Goal: Task Accomplishment & Management: Manage account settings

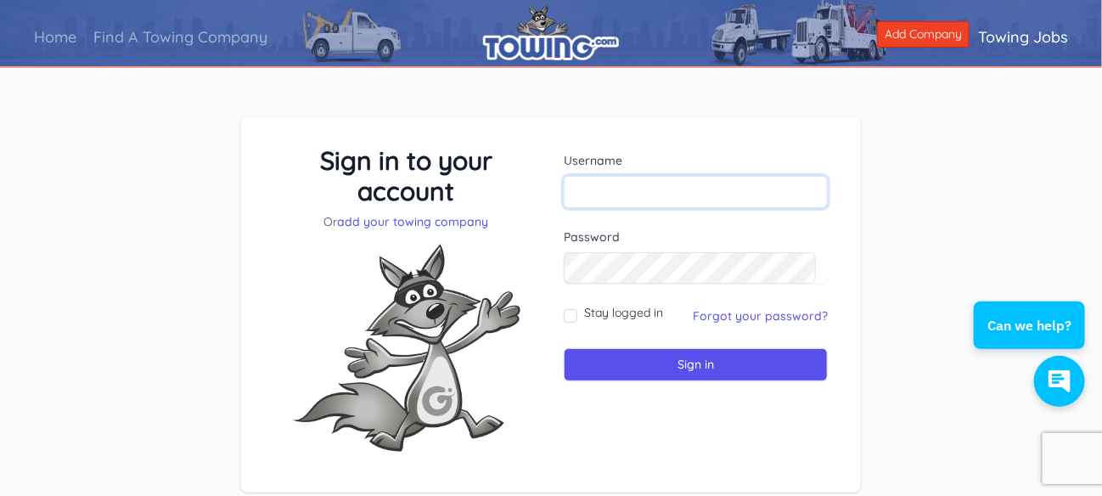
click at [626, 185] on input "text" at bounding box center [696, 192] width 264 height 32
type input "consolidated"
click at [732, 315] on link "Forgot your password?" at bounding box center [760, 315] width 135 height 15
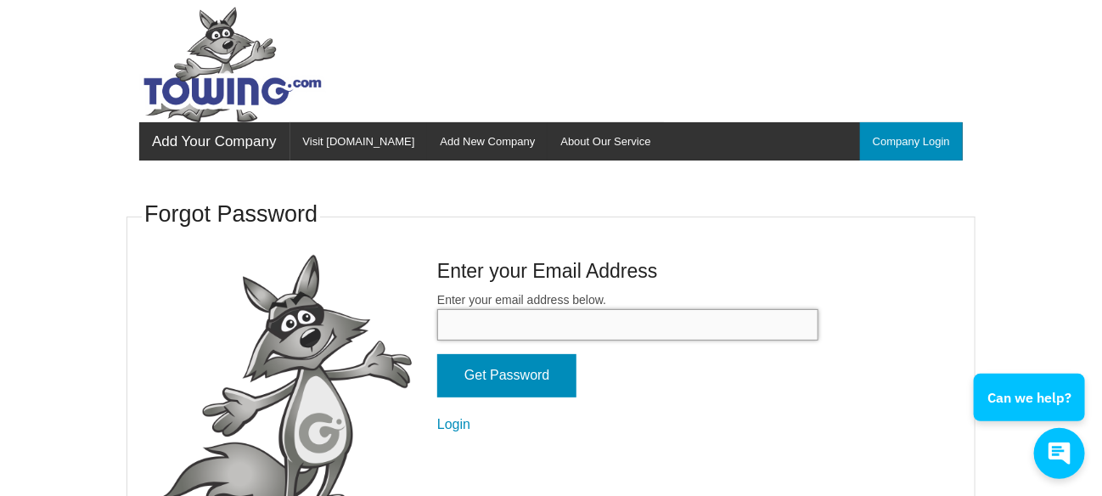
click at [569, 321] on input "Enter your email address below." at bounding box center [627, 324] width 381 height 31
type input "kanton@consolidatedtowing.com"
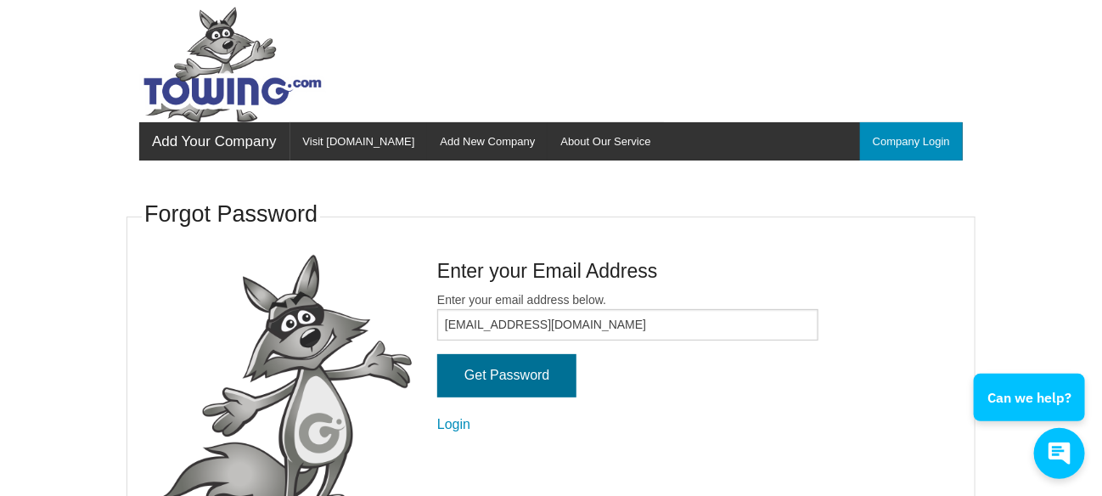
click at [495, 385] on input "Get Password" at bounding box center [506, 375] width 139 height 43
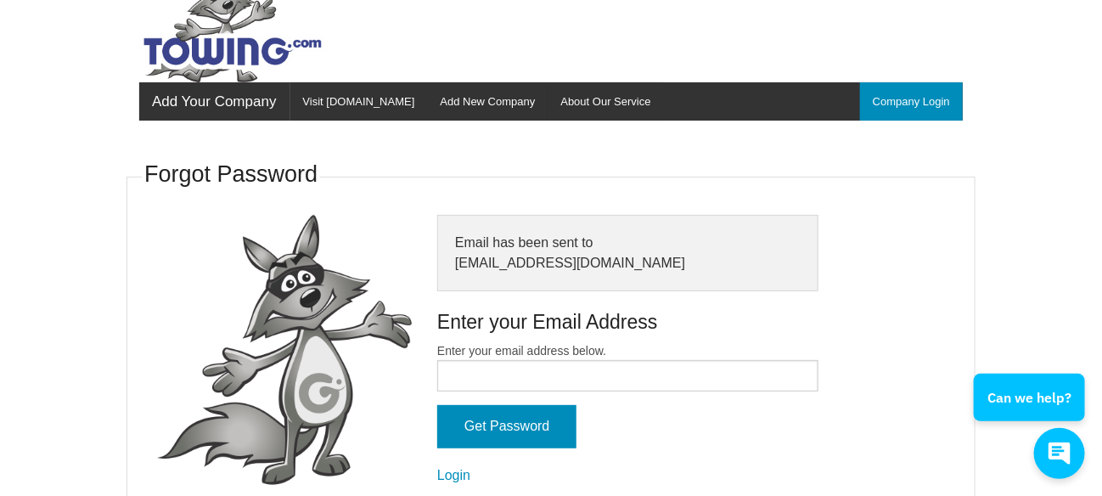
scroll to position [61, 0]
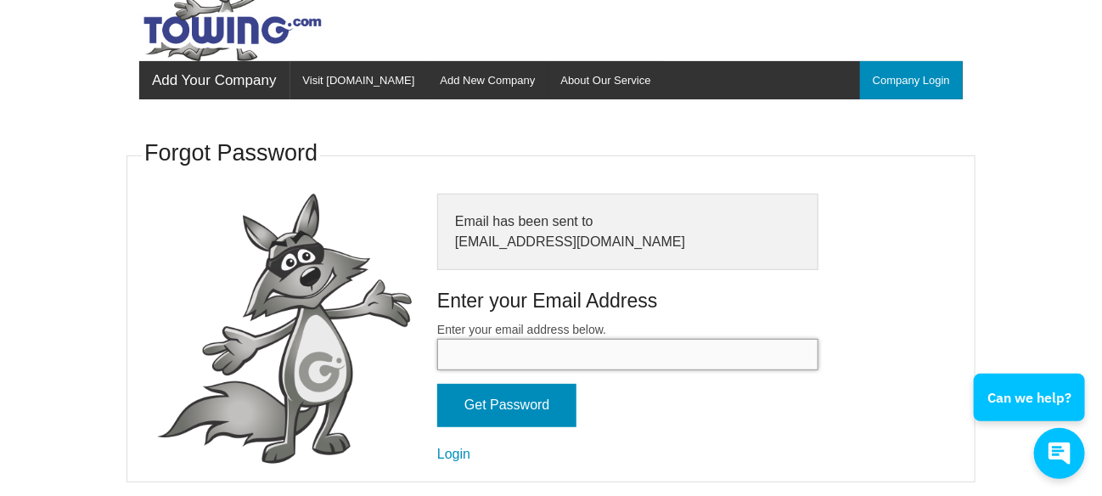
click at [523, 358] on input "Enter your email address below." at bounding box center [627, 354] width 381 height 31
type input "[EMAIL_ADDRESS][DOMAIN_NAME]"
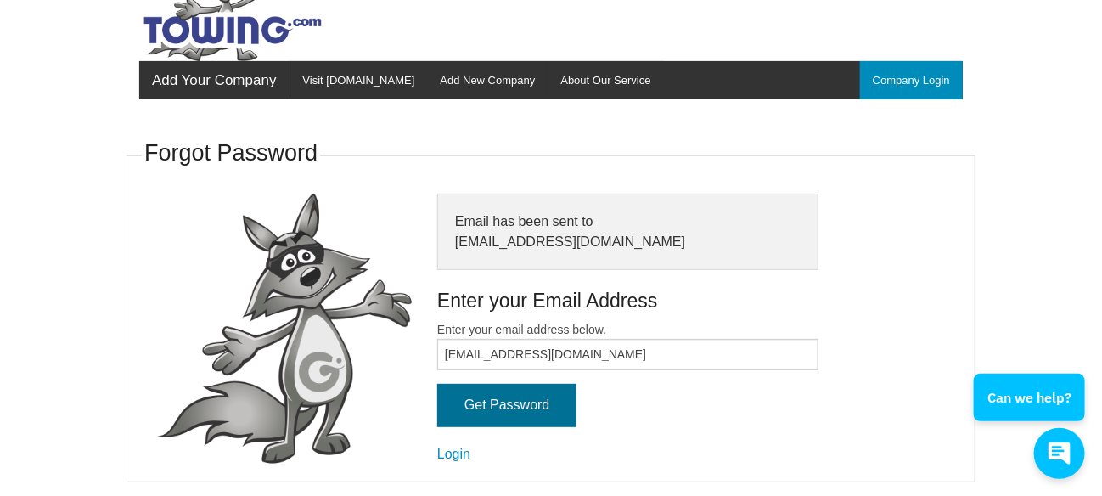
click at [503, 403] on input "Get Password" at bounding box center [506, 405] width 139 height 43
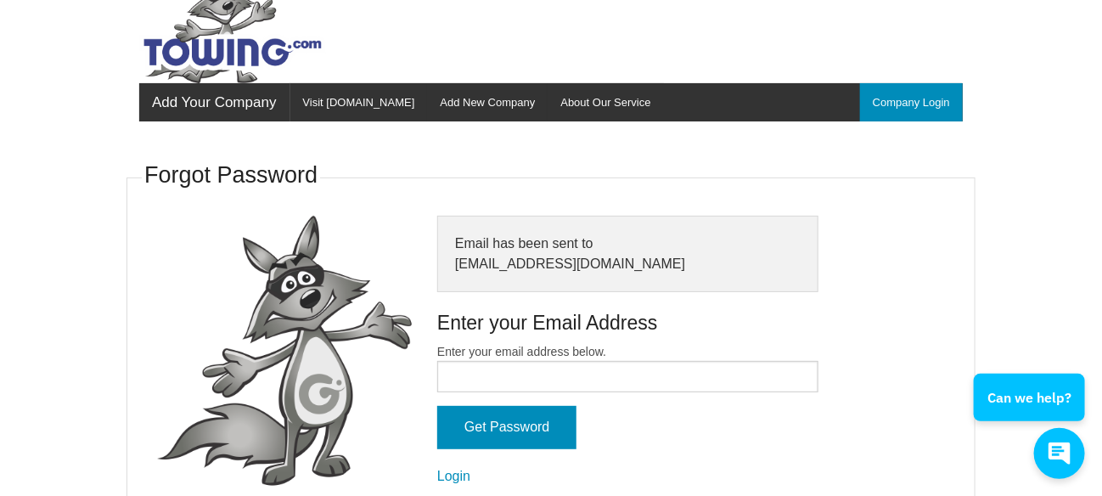
scroll to position [61, 0]
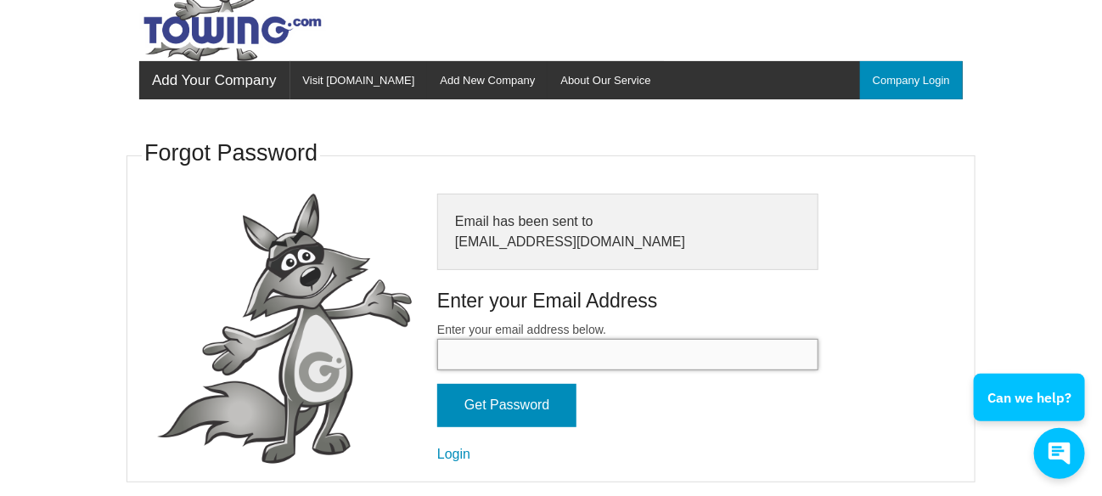
click at [572, 345] on input "Enter your email address below." at bounding box center [627, 354] width 381 height 31
type input "[EMAIL_ADDRESS][DOMAIN_NAME]"
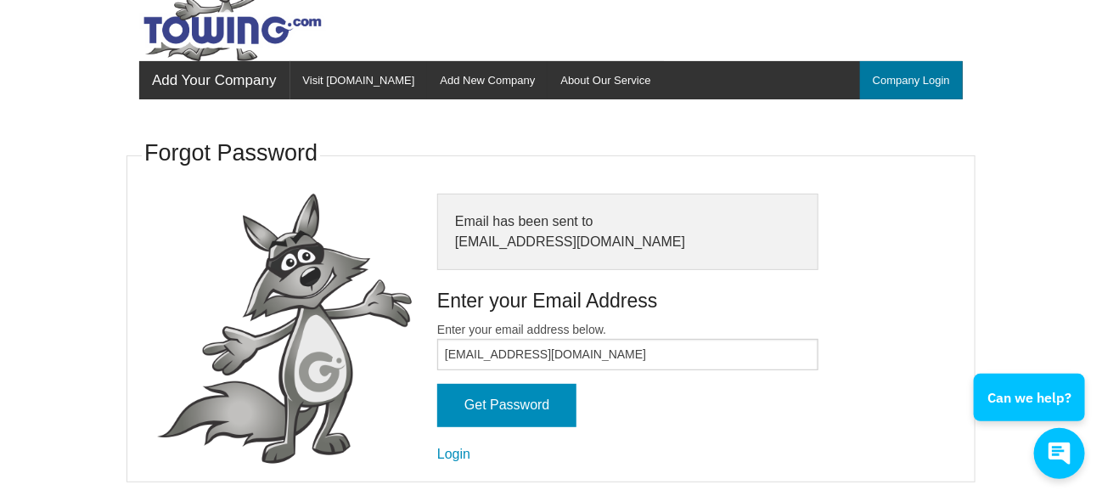
click at [901, 84] on link "Company Login" at bounding box center [911, 80] width 103 height 38
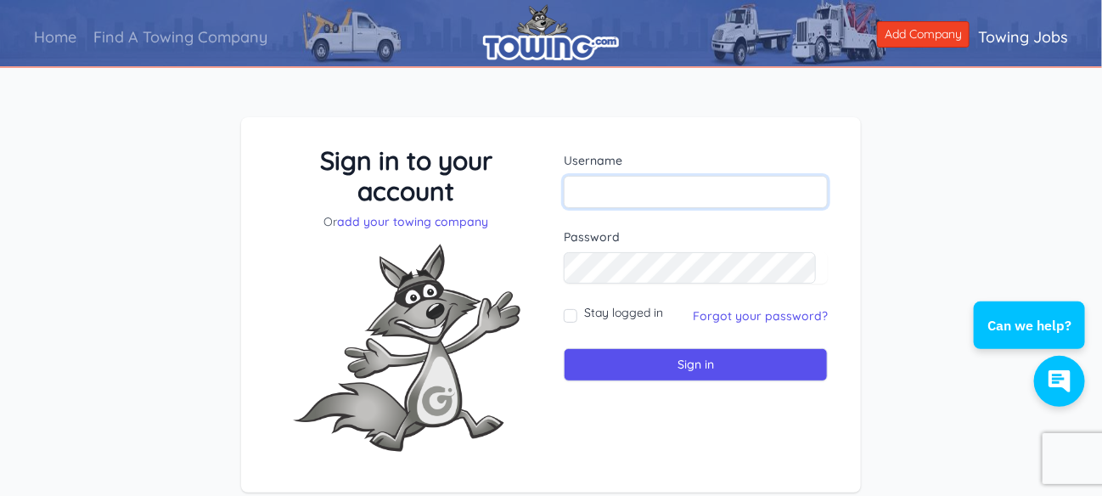
click at [658, 193] on input "text" at bounding box center [696, 192] width 264 height 32
type input "consolidated"
click at [580, 314] on div "Stay logged in" at bounding box center [613, 316] width 99 height 24
click at [571, 318] on input "Stay logged in" at bounding box center [571, 316] width 14 height 14
checkbox input "true"
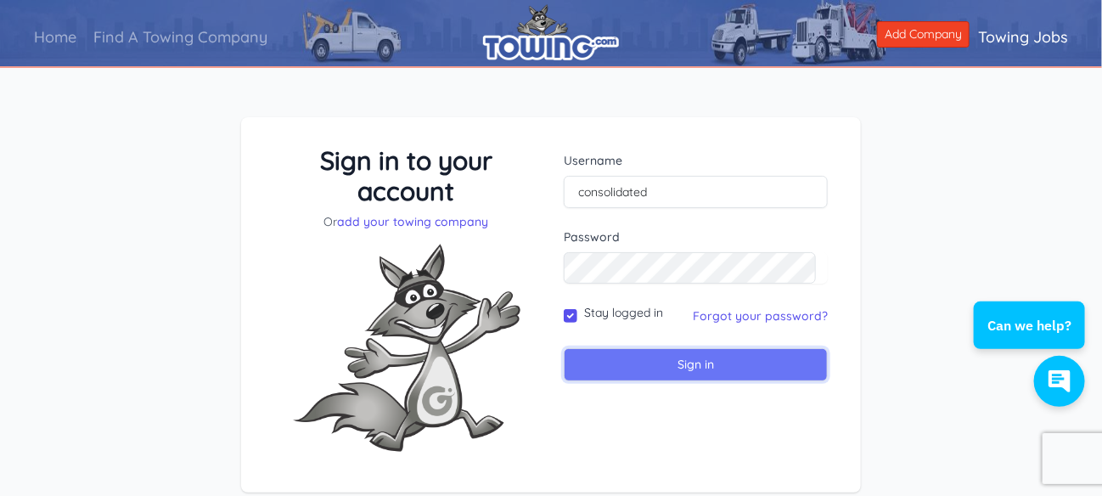
click at [632, 361] on input "Sign in" at bounding box center [696, 364] width 264 height 33
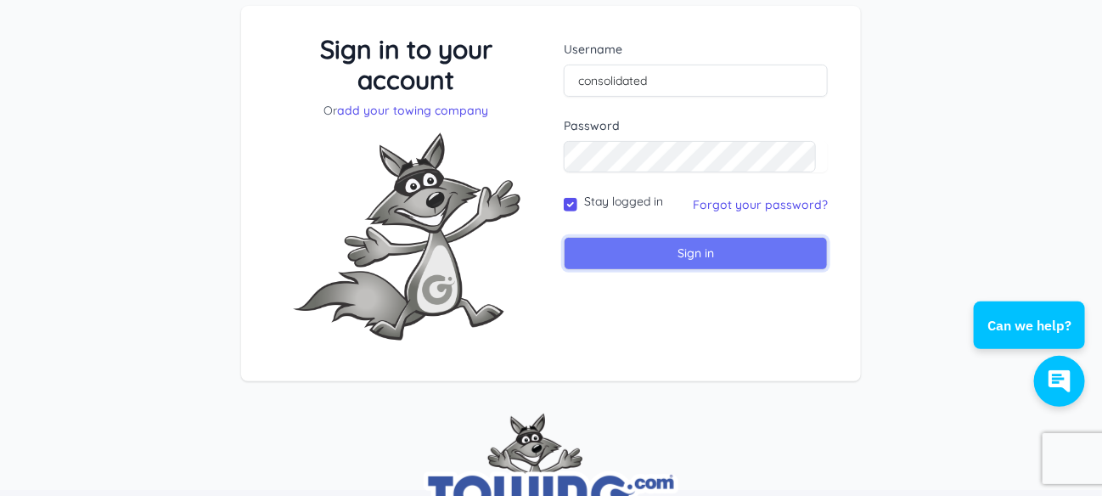
scroll to position [84, 0]
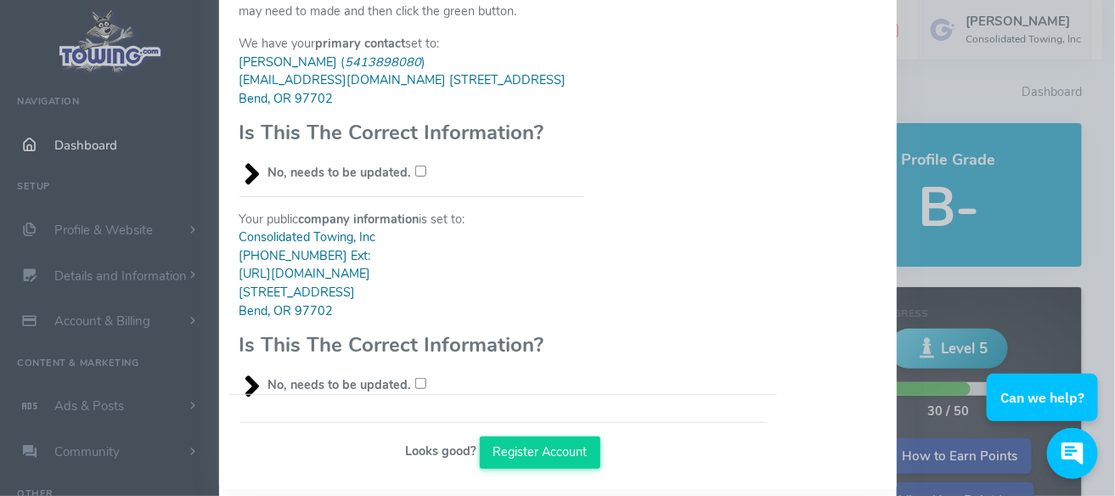
scroll to position [231, 0]
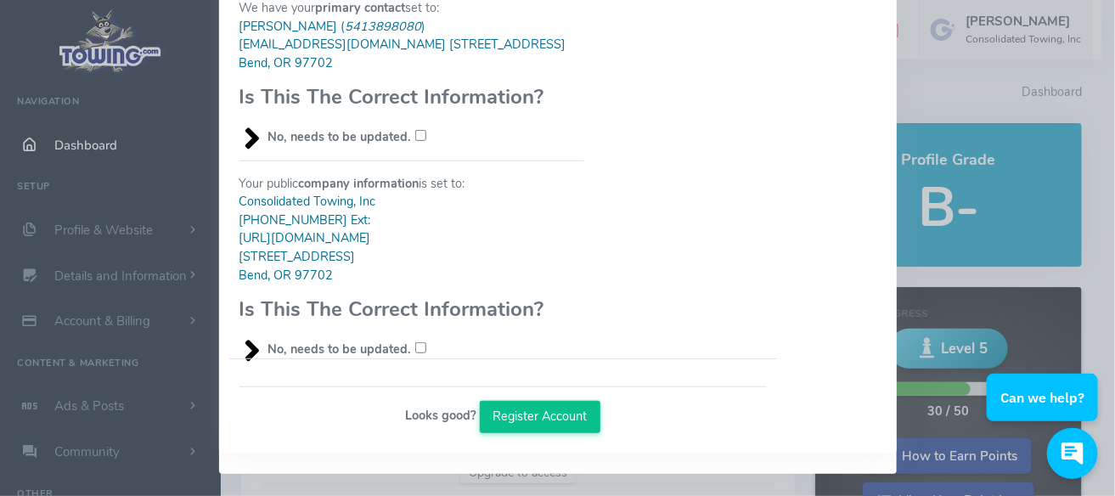
click at [550, 401] on button "Register Account" at bounding box center [540, 417] width 121 height 32
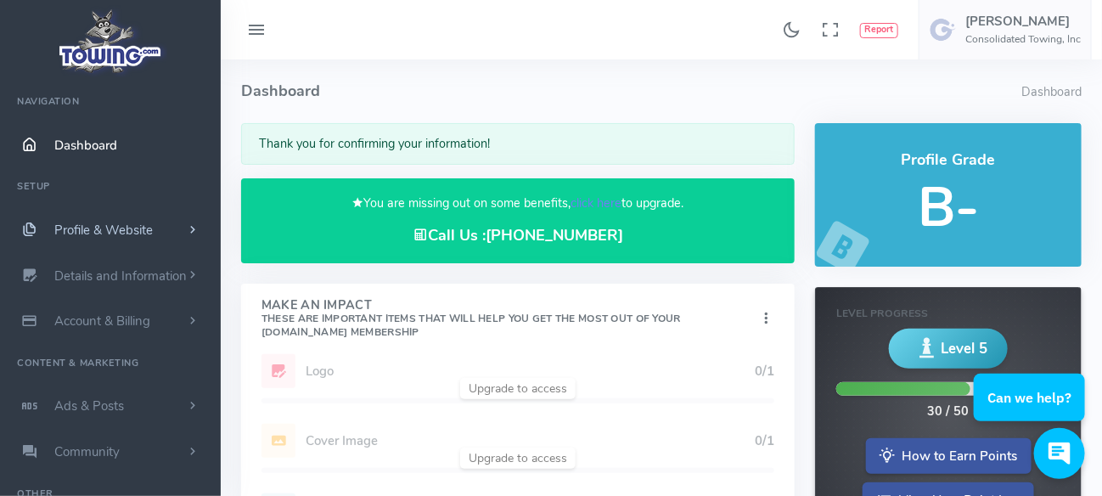
click at [95, 225] on span "Profile & Website" at bounding box center [103, 230] width 99 height 17
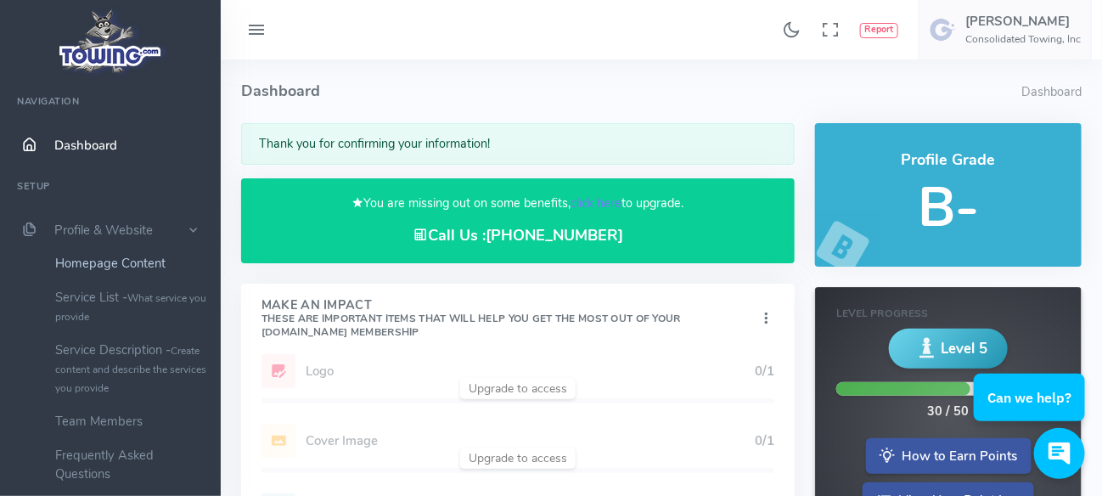
click at [127, 256] on link "Homepage Content" at bounding box center [131, 263] width 178 height 34
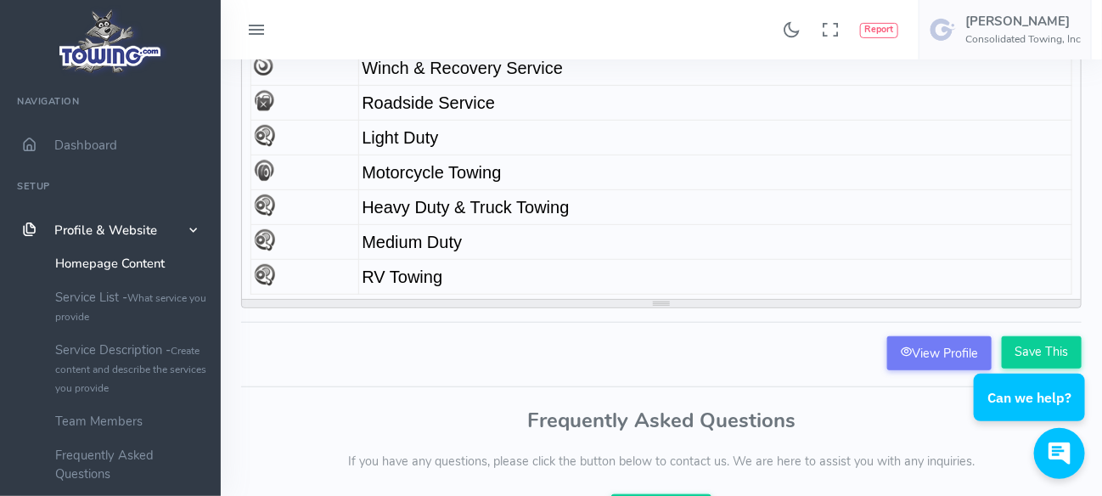
scroll to position [340, 0]
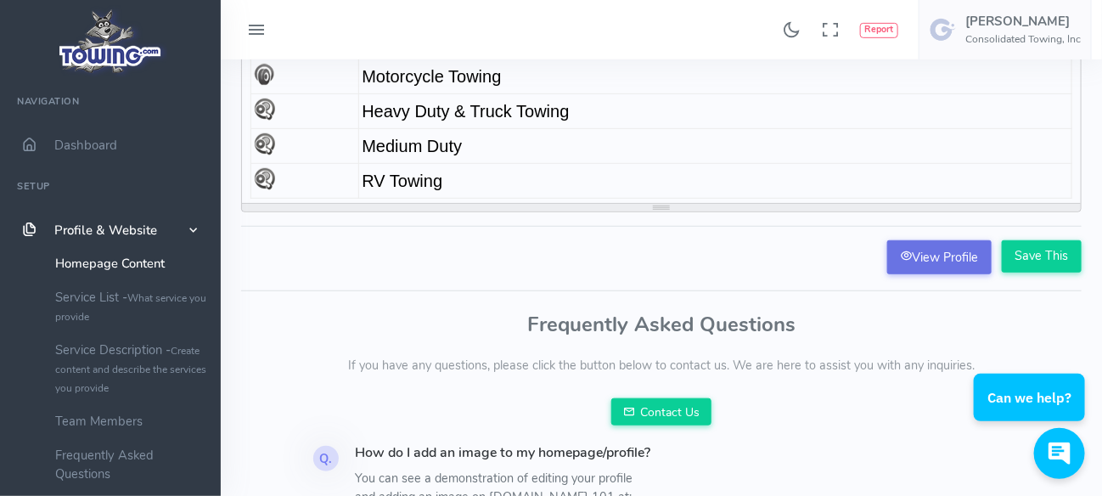
click at [954, 261] on link "View Profile" at bounding box center [940, 257] width 104 height 34
